Goal: Task Accomplishment & Management: Use online tool/utility

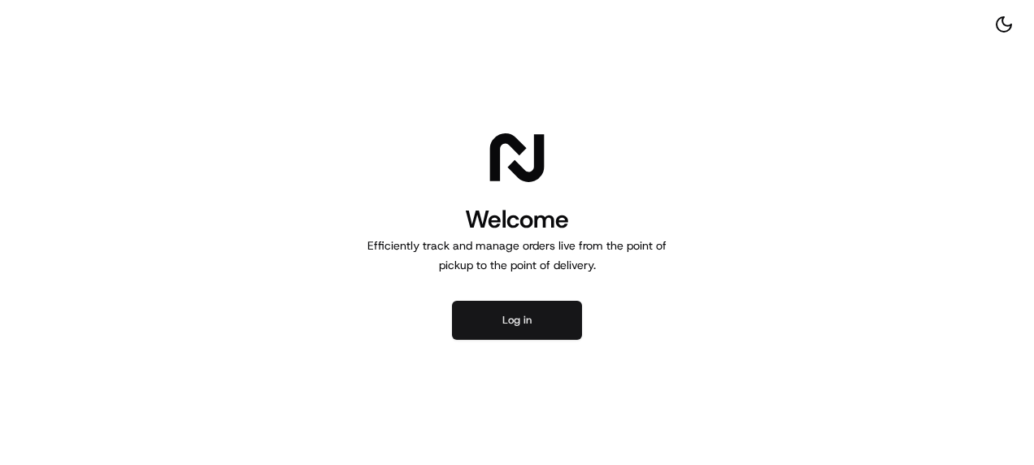
click at [539, 325] on button "Log in" at bounding box center [517, 320] width 130 height 39
click at [553, 323] on button "Log in" at bounding box center [517, 320] width 130 height 39
